Goal: Task Accomplishment & Management: Use online tool/utility

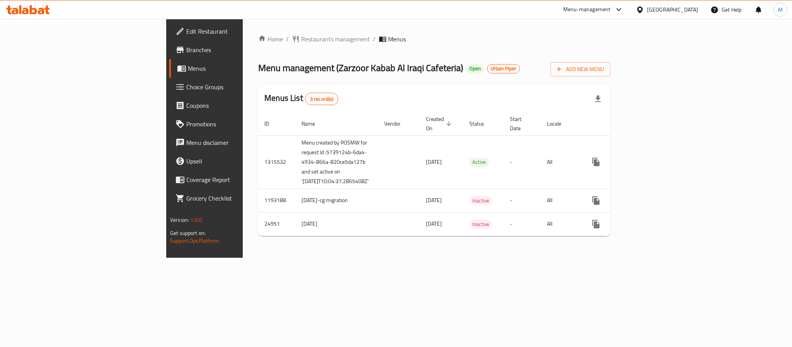
click at [186, 49] on span "Branches" at bounding box center [239, 49] width 106 height 9
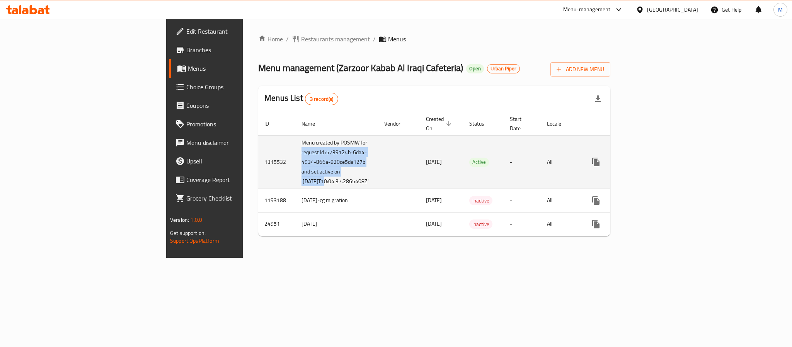
copy td "request Id :5739124b-6da4-4934-866a-820ce5da127b and set active on '2025-10-"
drag, startPoint x: 217, startPoint y: 145, endPoint x: 238, endPoint y: 183, distance: 43.2
click at [295, 183] on td "Menu created by POSMW for request Id :5739124b-6da4-4934-866a-820ce5da127b and …" at bounding box center [336, 161] width 83 height 53
